Goal: Use online tool/utility: Utilize a website feature to perform a specific function

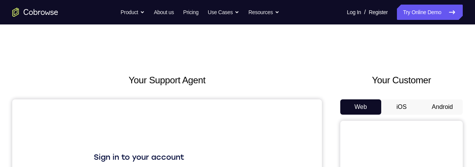
scroll to position [34, 0]
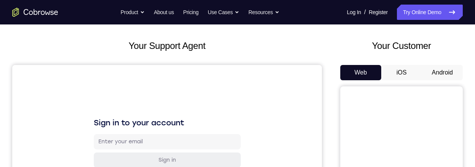
click at [441, 73] on button "Android" at bounding box center [442, 72] width 41 height 15
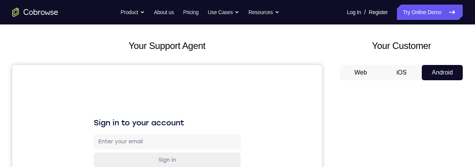
scroll to position [53, 0]
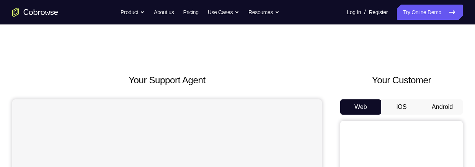
click at [443, 109] on button "Android" at bounding box center [442, 106] width 41 height 15
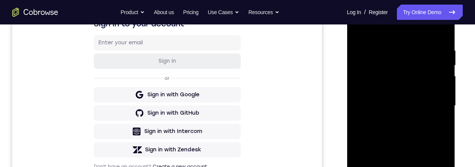
scroll to position [143, 0]
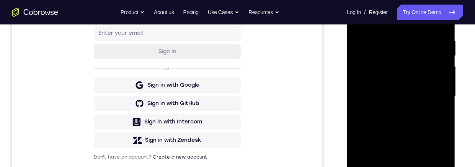
click at [399, 167] on div at bounding box center [400, 96] width 96 height 214
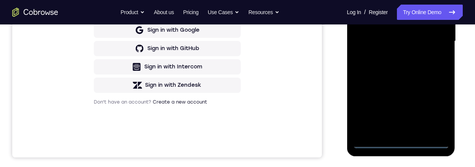
click at [433, 110] on div at bounding box center [400, 41] width 96 height 214
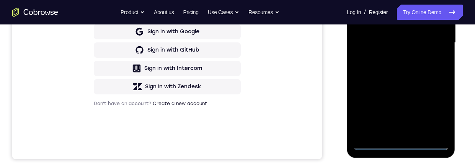
scroll to position [126, 0]
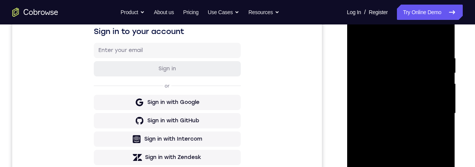
click at [412, 42] on div at bounding box center [400, 114] width 96 height 214
click at [433, 110] on div at bounding box center [400, 114] width 96 height 214
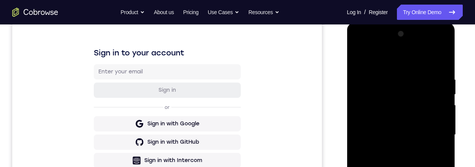
scroll to position [122, 0]
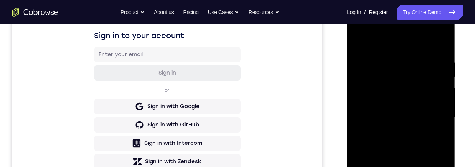
click at [394, 133] on div at bounding box center [400, 118] width 96 height 214
click at [414, 113] on div at bounding box center [400, 118] width 96 height 214
click at [402, 101] on div at bounding box center [400, 118] width 96 height 214
click at [422, 119] on div at bounding box center [400, 118] width 96 height 214
click at [423, 144] on div at bounding box center [400, 118] width 96 height 214
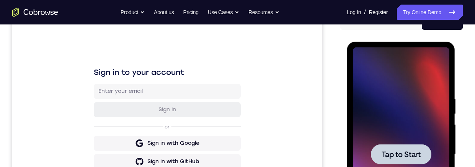
scroll to position [125, 0]
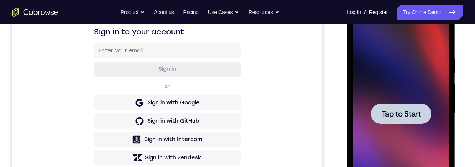
click at [414, 114] on span "Tap to Start" at bounding box center [400, 114] width 39 height 8
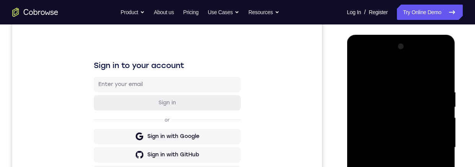
scroll to position [205, 0]
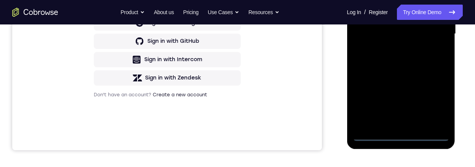
click at [399, 137] on div at bounding box center [400, 34] width 96 height 214
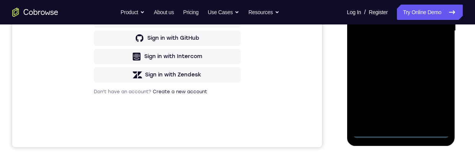
click at [433, 101] on div at bounding box center [400, 31] width 96 height 214
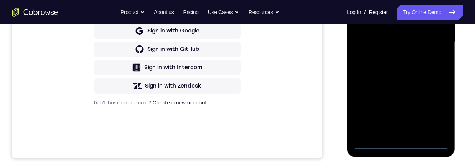
scroll to position [78, 0]
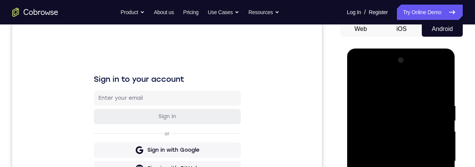
click at [418, 89] on div at bounding box center [400, 161] width 96 height 214
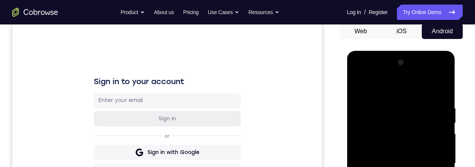
click at [433, 161] on div at bounding box center [400, 164] width 96 height 214
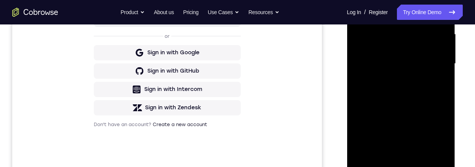
scroll to position [187, 0]
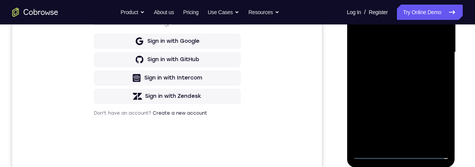
click at [393, 142] on div at bounding box center [400, 52] width 96 height 214
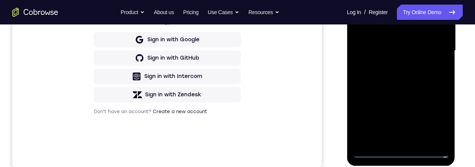
scroll to position [145, 0]
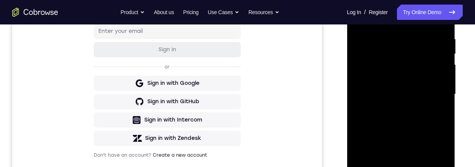
click at [423, 87] on div at bounding box center [400, 94] width 96 height 214
click at [402, 78] on div at bounding box center [400, 95] width 96 height 214
click at [418, 94] on div at bounding box center [400, 95] width 96 height 214
click at [417, 120] on div at bounding box center [400, 95] width 96 height 214
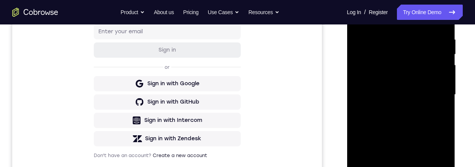
scroll to position [142, 0]
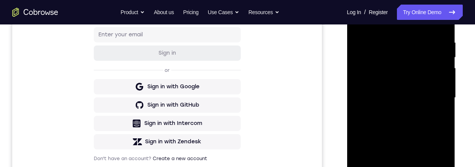
click at [410, 117] on div at bounding box center [400, 98] width 96 height 214
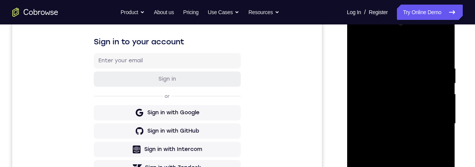
scroll to position [128, 0]
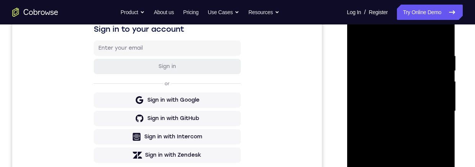
click at [426, 72] on div at bounding box center [400, 111] width 96 height 214
click at [438, 123] on div at bounding box center [400, 111] width 96 height 214
click at [439, 95] on div at bounding box center [400, 111] width 96 height 214
click at [427, 111] on div at bounding box center [400, 111] width 96 height 214
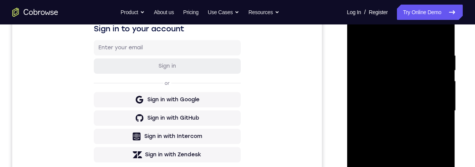
scroll to position [95, 0]
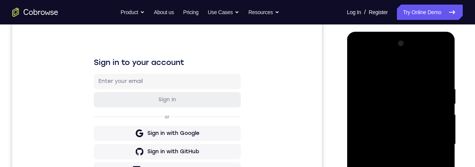
click at [433, 69] on div at bounding box center [400, 144] width 96 height 214
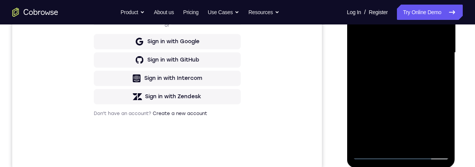
scroll to position [166, 0]
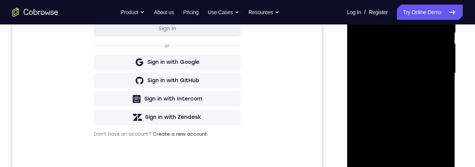
click at [419, 102] on div at bounding box center [400, 73] width 96 height 214
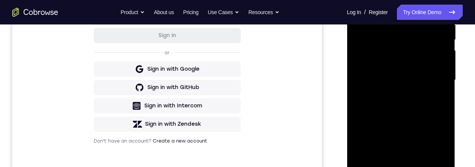
scroll to position [213, 0]
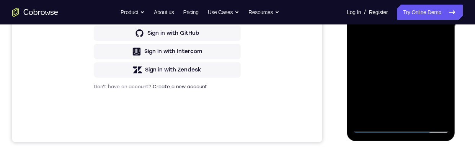
click at [420, 116] on div at bounding box center [400, 26] width 96 height 214
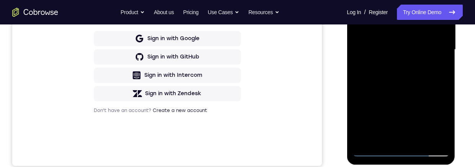
click at [410, 88] on div at bounding box center [400, 50] width 96 height 214
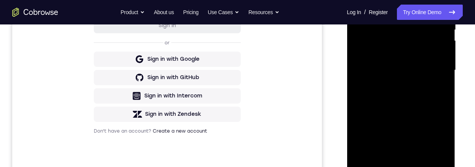
click at [405, 84] on div at bounding box center [400, 70] width 96 height 214
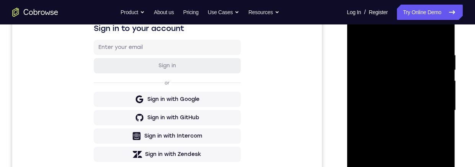
click at [357, 32] on div at bounding box center [400, 110] width 96 height 214
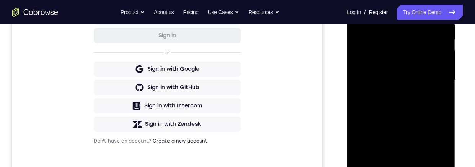
scroll to position [185, 0]
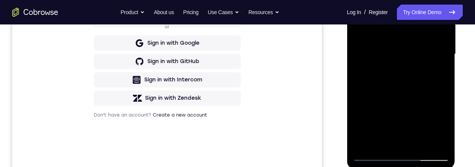
click at [392, 85] on div at bounding box center [400, 54] width 96 height 214
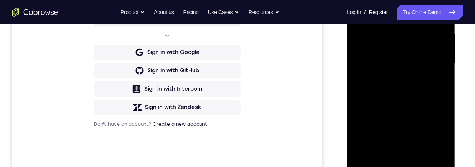
scroll to position [176, 0]
click at [407, 105] on div at bounding box center [400, 63] width 96 height 214
click at [434, 108] on div at bounding box center [400, 63] width 96 height 214
click at [358, 0] on div at bounding box center [400, 63] width 96 height 214
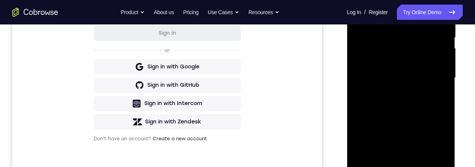
scroll to position [127, 0]
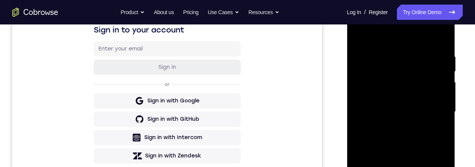
click at [361, 34] on div at bounding box center [400, 112] width 96 height 214
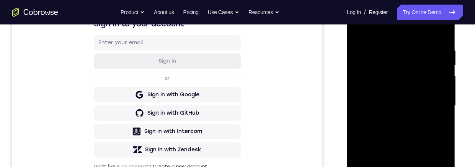
scroll to position [166, 0]
